Goal: Task Accomplishment & Management: Use online tool/utility

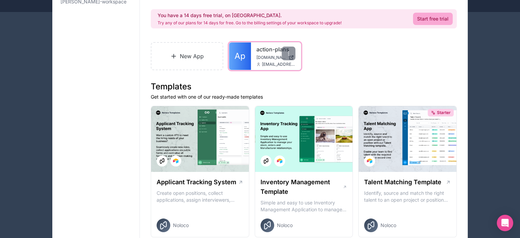
scroll to position [68, 0]
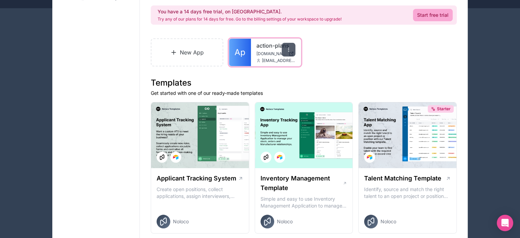
click at [288, 51] on icon at bounding box center [288, 49] width 5 height 5
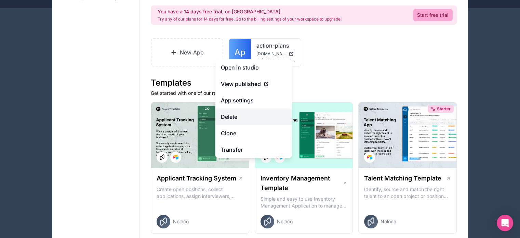
click at [234, 120] on button "Delete" at bounding box center [253, 116] width 77 height 16
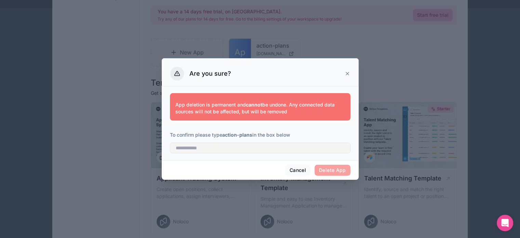
click at [326, 170] on span "Delete App" at bounding box center [333, 170] width 36 height 11
click at [334, 171] on span "Delete App" at bounding box center [333, 170] width 36 height 11
click at [262, 105] on strong "cannot" at bounding box center [254, 105] width 16 height 6
click at [261, 105] on strong "cannot" at bounding box center [254, 105] width 16 height 6
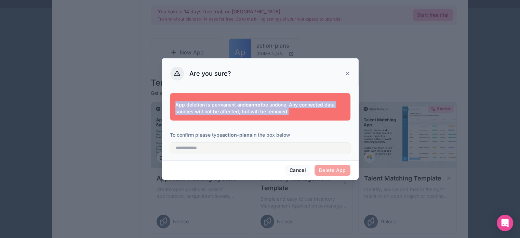
click at [261, 105] on strong "cannot" at bounding box center [254, 105] width 16 height 6
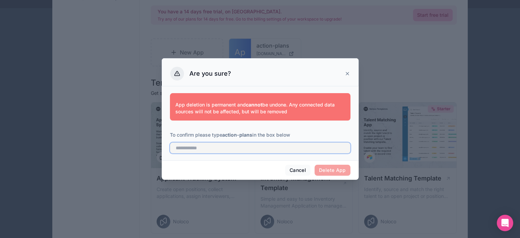
click at [285, 147] on input "text" at bounding box center [260, 147] width 181 height 11
click at [266, 149] on input "text" at bounding box center [260, 147] width 181 height 11
click at [251, 149] on input "text" at bounding box center [260, 147] width 181 height 11
type input "**********"
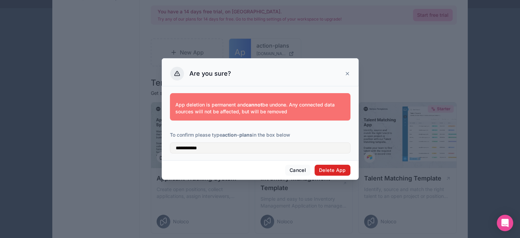
click at [337, 169] on button "Delete App" at bounding box center [333, 170] width 36 height 11
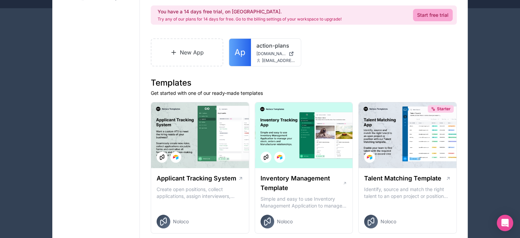
scroll to position [54, 0]
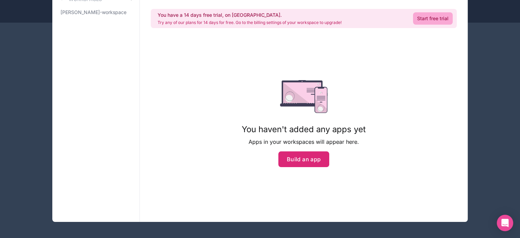
click at [307, 157] on button "Build an app" at bounding box center [303, 159] width 51 height 16
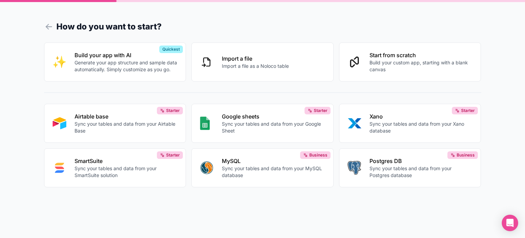
click at [283, 21] on h1 "How do you want to start?" at bounding box center [262, 27] width 437 height 12
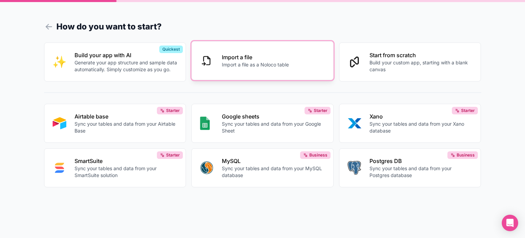
click at [232, 60] on p "Import a file" at bounding box center [255, 57] width 67 height 8
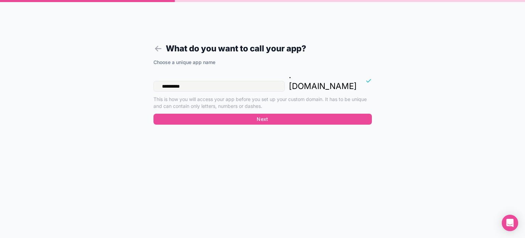
drag, startPoint x: 190, startPoint y: 76, endPoint x: 86, endPoint y: 76, distance: 103.6
click at [86, 76] on div "**********" at bounding box center [262, 119] width 525 height 238
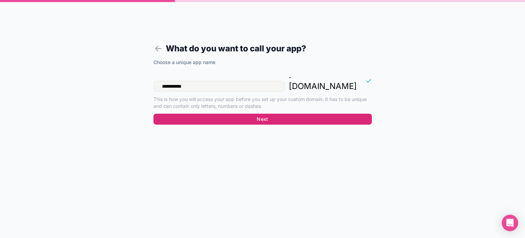
type input "**********"
click at [233, 114] on button "Next" at bounding box center [263, 119] width 219 height 11
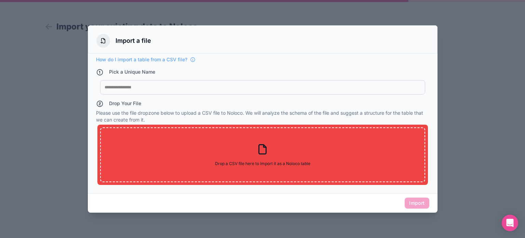
click at [136, 87] on div at bounding box center [263, 86] width 316 height 5
click at [179, 88] on div at bounding box center [263, 86] width 316 height 5
click at [488, 178] on div at bounding box center [262, 119] width 525 height 238
